Goal: Transaction & Acquisition: Subscribe to service/newsletter

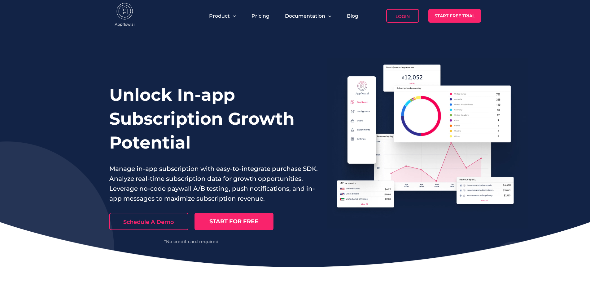
click at [363, 41] on div "Unlock In-app Subscription Growth Potential Manage in-app subscription with eas…" at bounding box center [295, 149] width 590 height 235
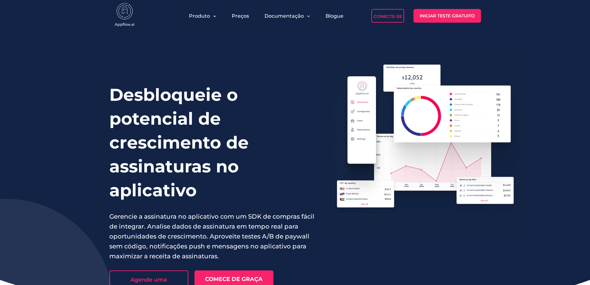
click at [302, 94] on h1 "Desbloqueie o potencial de crescimento de assinaturas no aplicativo" at bounding box center [213, 142] width 209 height 119
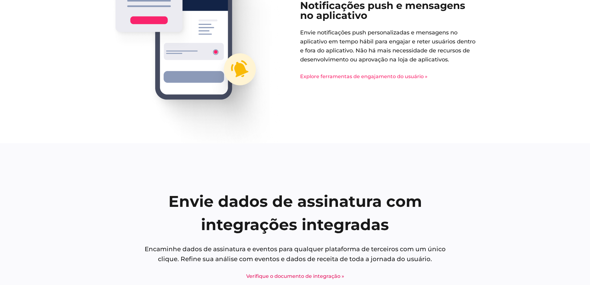
scroll to position [1084, 0]
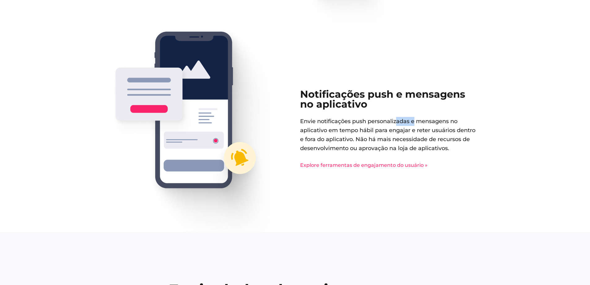
drag, startPoint x: 399, startPoint y: 117, endPoint x: 417, endPoint y: 117, distance: 18.0
click at [416, 118] on font "Envie notificações push personalizadas e mensagens no aplicativo em tempo hábil…" at bounding box center [387, 134] width 175 height 33
drag, startPoint x: 428, startPoint y: 117, endPoint x: 434, endPoint y: 117, distance: 6.5
click at [447, 118] on font "Envie notificações push personalizadas e mensagens no aplicativo em tempo hábil…" at bounding box center [387, 134] width 175 height 33
drag, startPoint x: 329, startPoint y: 125, endPoint x: 369, endPoint y: 125, distance: 40.2
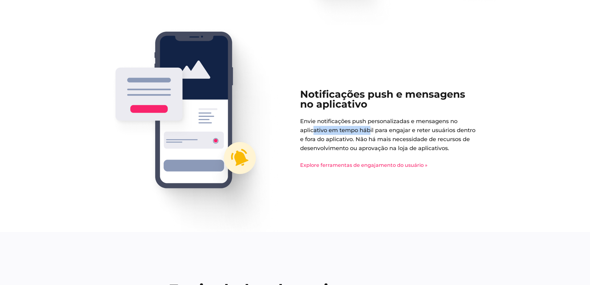
click at [369, 125] on font "Envie notificações push personalizadas e mensagens no aplicativo em tempo hábil…" at bounding box center [387, 134] width 175 height 33
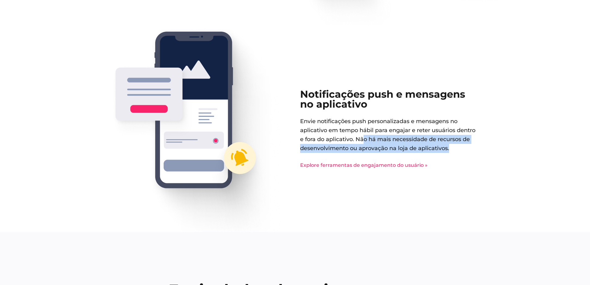
drag, startPoint x: 384, startPoint y: 136, endPoint x: 362, endPoint y: 153, distance: 27.5
click at [370, 152] on p "Envie notificações push personalizadas e mensagens no aplicativo em tempo hábil…" at bounding box center [388, 135] width 176 height 36
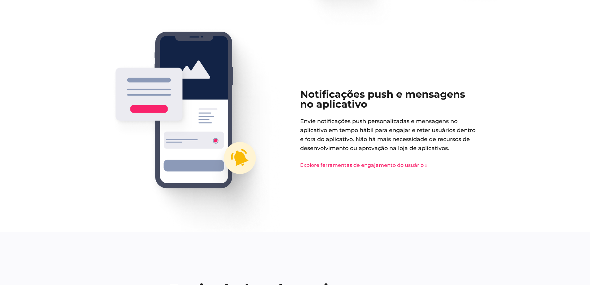
click at [338, 165] on div "Notificações push e mensagens no aplicativo Envie notificações push personaliza…" at bounding box center [388, 128] width 176 height 78
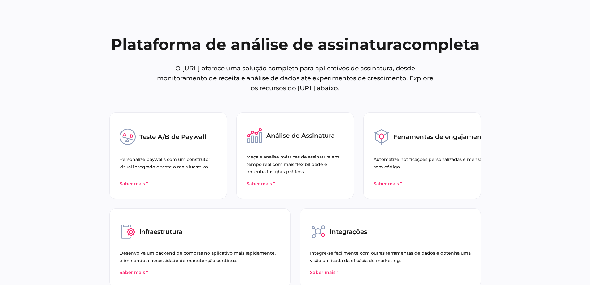
scroll to position [2097, 0]
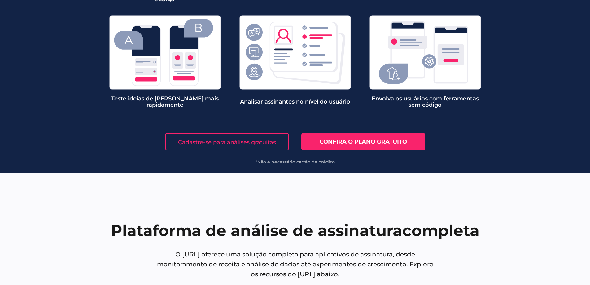
click at [364, 142] on font "Confira o plano gratuito" at bounding box center [363, 141] width 87 height 7
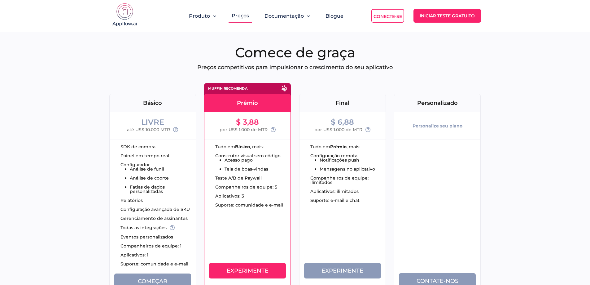
drag, startPoint x: 211, startPoint y: 68, endPoint x: 399, endPoint y: 68, distance: 187.9
click at [399, 68] on p "Preços competitivos para impulsionar o crescimento do seu aplicativo" at bounding box center [295, 67] width 372 height 7
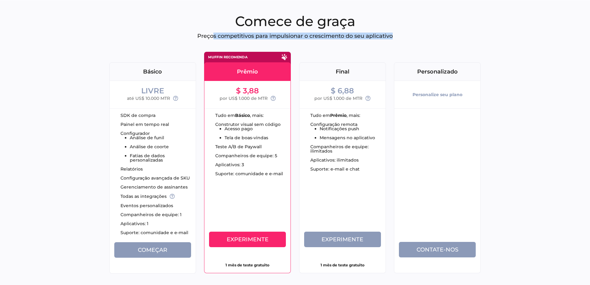
scroll to position [62, 0]
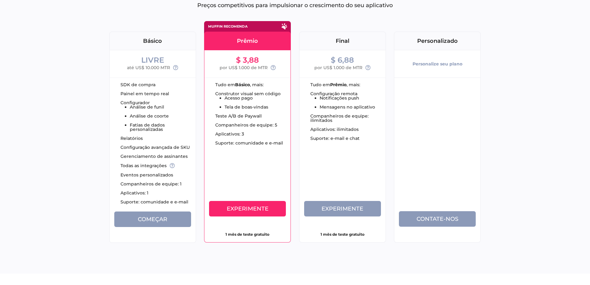
drag, startPoint x: 165, startPoint y: 94, endPoint x: 125, endPoint y: 91, distance: 40.3
click at [121, 94] on font "Painel em tempo real" at bounding box center [144, 94] width 49 height 6
drag, startPoint x: 125, startPoint y: 84, endPoint x: 150, endPoint y: 83, distance: 24.5
click at [150, 83] on font "SDK de compra" at bounding box center [137, 85] width 35 height 6
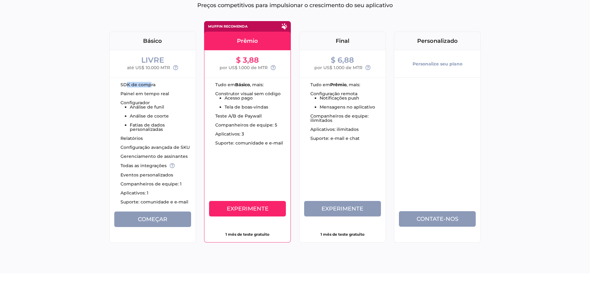
click at [148, 84] on font "SDK de compra" at bounding box center [137, 85] width 35 height 6
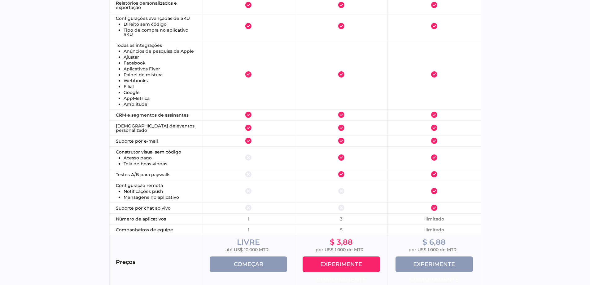
scroll to position [867, 0]
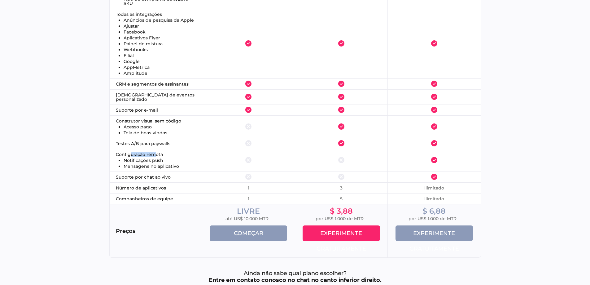
drag, startPoint x: 133, startPoint y: 154, endPoint x: 157, endPoint y: 154, distance: 24.5
click at [157, 154] on font "Configuração remota" at bounding box center [139, 154] width 47 height 6
drag, startPoint x: 159, startPoint y: 158, endPoint x: 165, endPoint y: 159, distance: 6.9
click at [165, 159] on li "Notificações push" at bounding box center [160, 160] width 72 height 4
drag, startPoint x: 135, startPoint y: 165, endPoint x: 188, endPoint y: 165, distance: 52.6
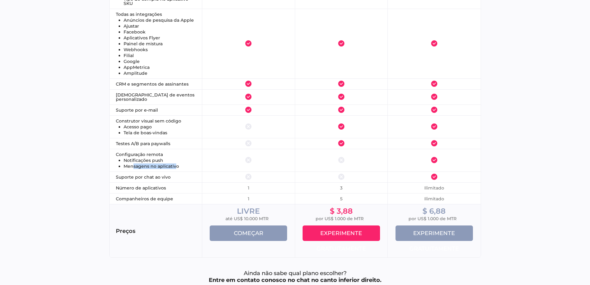
click at [188, 165] on li "Mensagens no aplicativo" at bounding box center [160, 166] width 72 height 4
click at [144, 166] on font "Mensagens no aplicativo" at bounding box center [151, 166] width 55 height 6
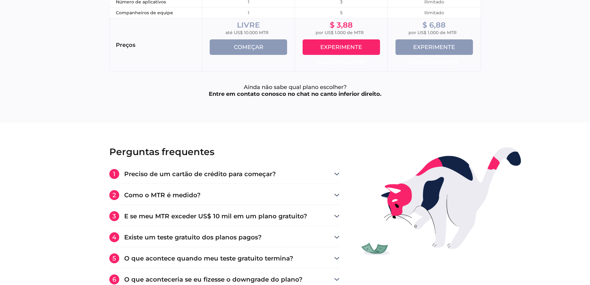
scroll to position [1084, 0]
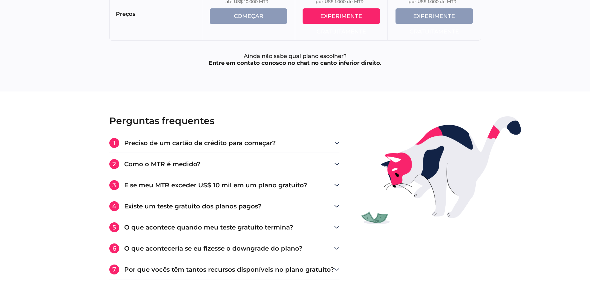
click at [143, 143] on font "Preciso de um cartão de crédito para começar?" at bounding box center [200, 142] width 152 height 7
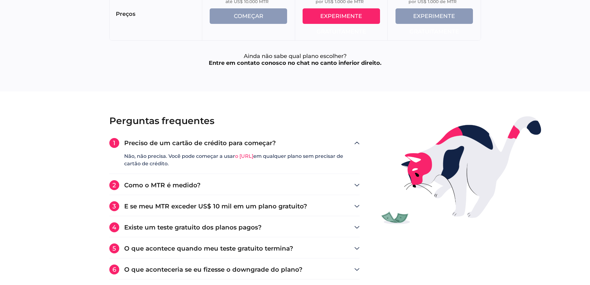
click at [164, 184] on font "Como o MTR é medido?" at bounding box center [162, 184] width 76 height 7
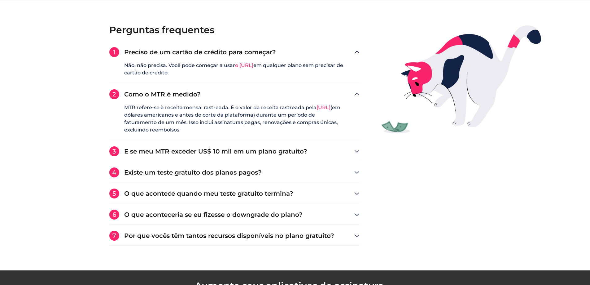
scroll to position [1176, 0]
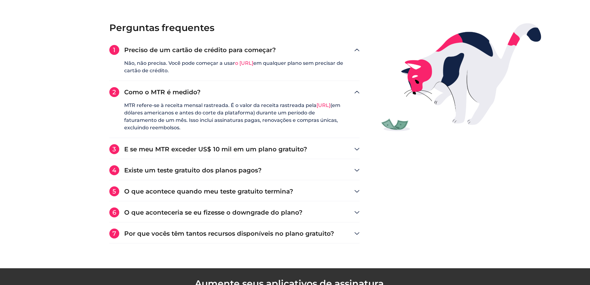
click at [219, 148] on font "E se meu MTR exceder US$ 10 mil em um plano gratuito?" at bounding box center [215, 148] width 183 height 7
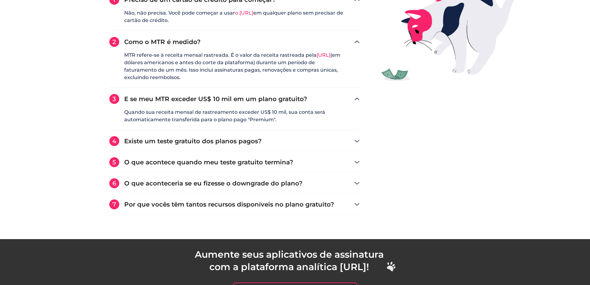
scroll to position [1238, 0]
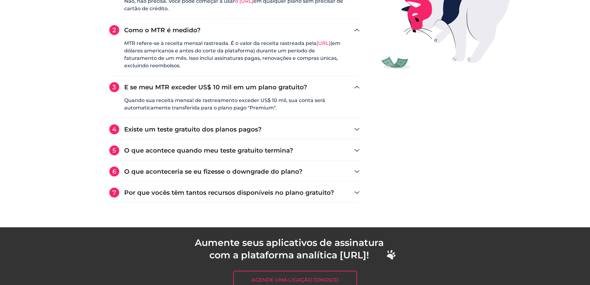
click at [192, 130] on font "Existe um teste gratuito dos planos pagos?" at bounding box center [192, 128] width 137 height 7
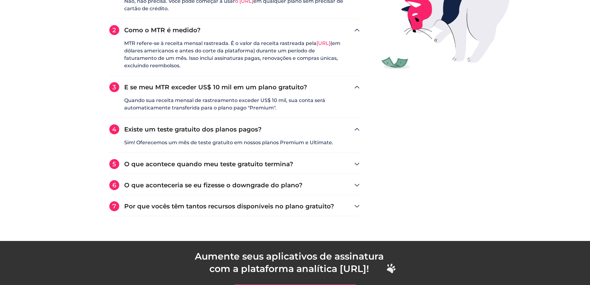
click at [202, 163] on font "O que acontece quando meu teste gratuito termina?" at bounding box center [208, 163] width 169 height 7
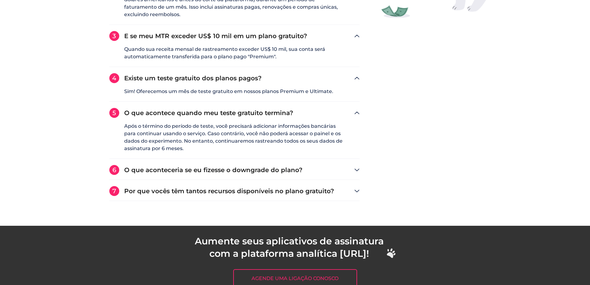
scroll to position [1300, 0]
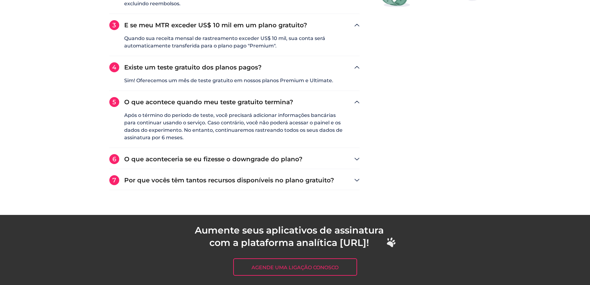
click at [259, 178] on font "Por que vocês têm tantos recursos disponíveis no plano gratuito?" at bounding box center [229, 179] width 210 height 7
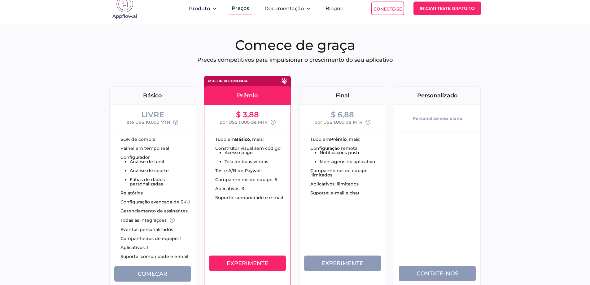
scroll to position [0, 0]
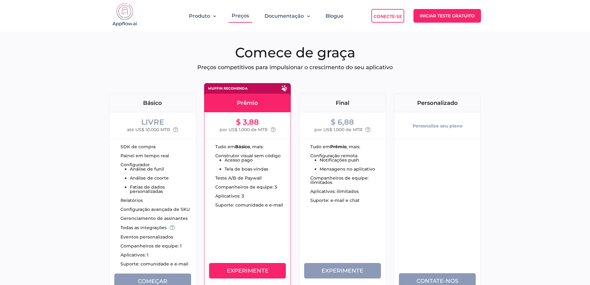
click at [439, 15] on font "Iniciar teste gratuito" at bounding box center [447, 16] width 55 height 6
